Goal: Task Accomplishment & Management: Use online tool/utility

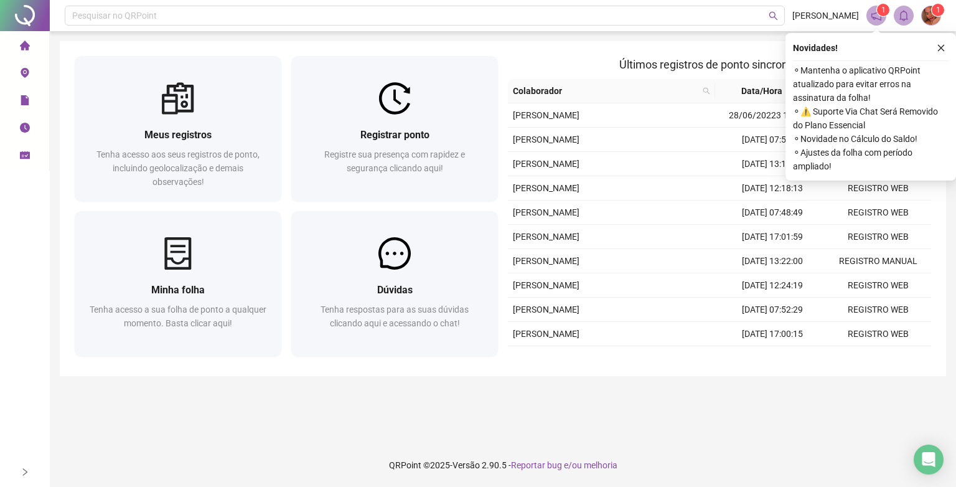
click at [386, 181] on div "Registre sua presença com rapidez e segurança clicando aqui!" at bounding box center [394, 168] width 177 height 41
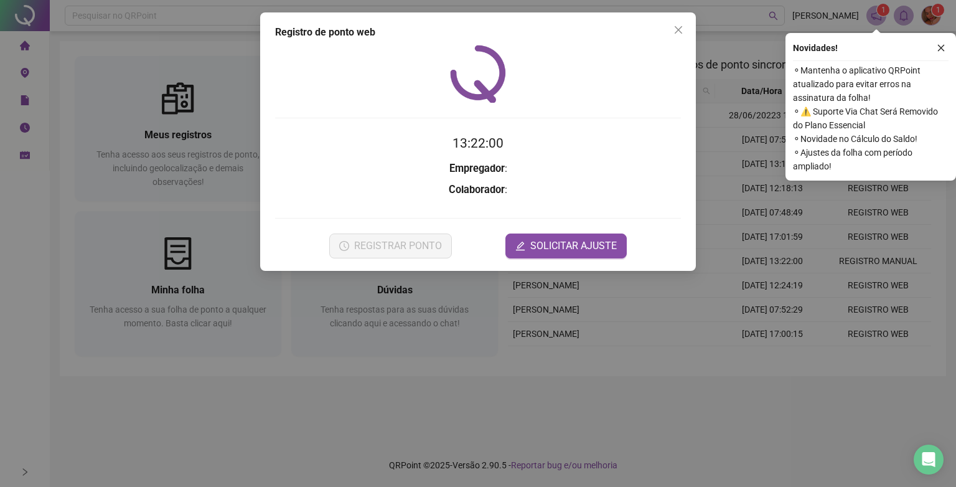
click at [685, 34] on span "Close" at bounding box center [679, 30] width 20 height 10
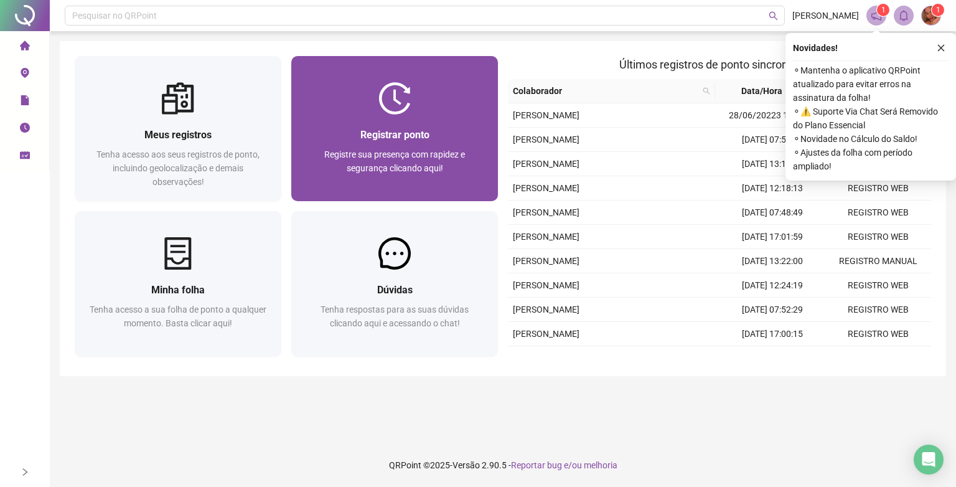
click at [359, 142] on div "Registrar ponto" at bounding box center [394, 135] width 177 height 16
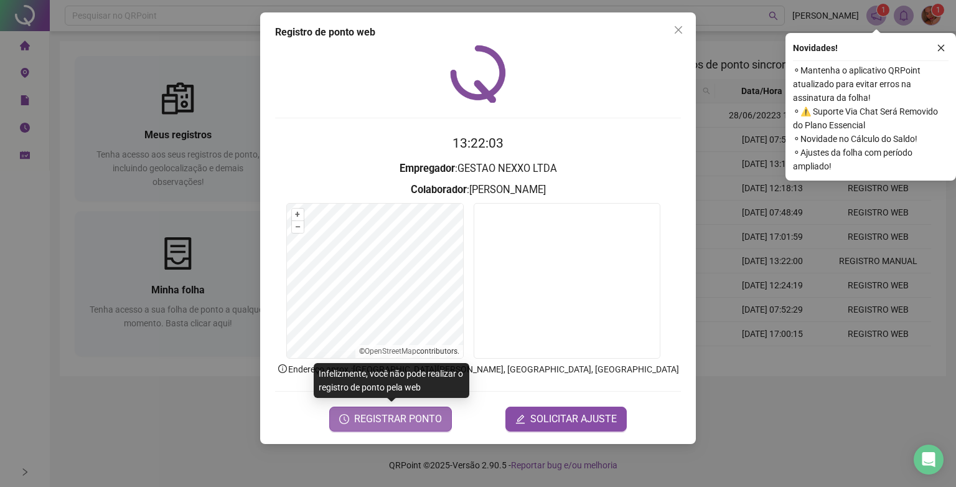
click at [357, 420] on span "REGISTRAR PONTO" at bounding box center [398, 419] width 88 height 15
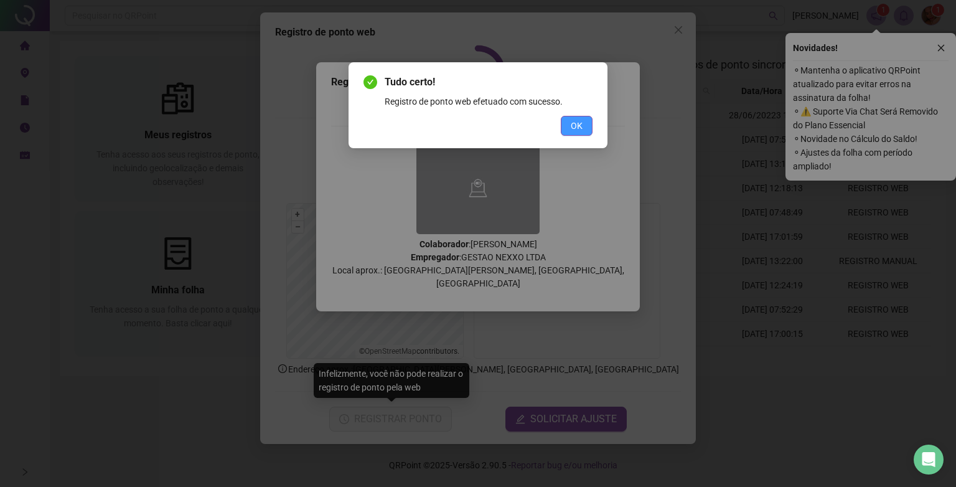
click at [586, 128] on button "OK" at bounding box center [577, 126] width 32 height 20
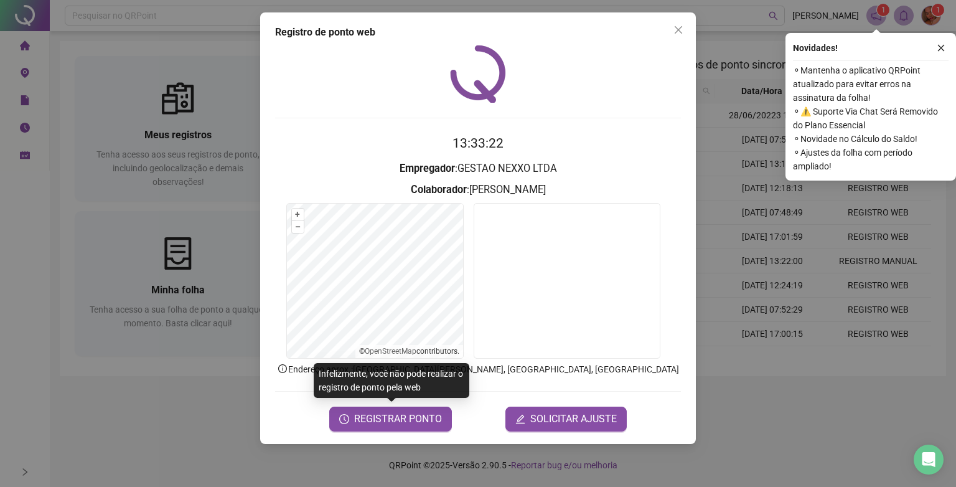
click at [673, 31] on span "Close" at bounding box center [679, 30] width 20 height 10
